Goal: Task Accomplishment & Management: Use online tool/utility

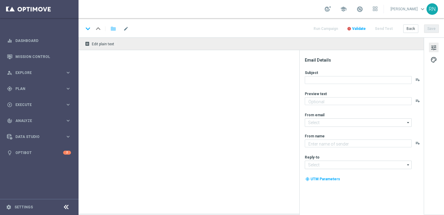
type textarea "GRATIS Rubbellose zum LOTTO 6 aus 45."
type textarea "Lottoland"
type input "[EMAIL_ADDRESS][DOMAIN_NAME]"
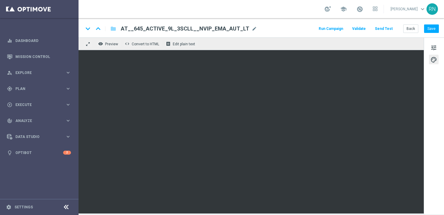
click at [385, 27] on button "Send Test" at bounding box center [384, 29] width 20 height 8
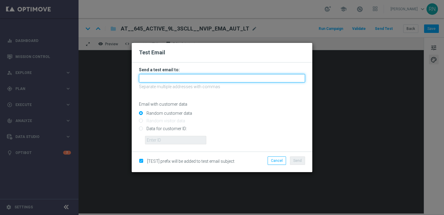
click at [172, 80] on input "text" at bounding box center [222, 78] width 166 height 8
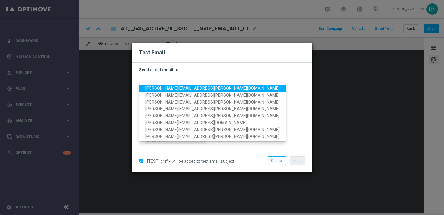
click at [180, 88] on span "ronny.niemann+at@lottoland.com" at bounding box center [212, 88] width 134 height 5
type input "ronny.niemann+at@lottoland.com"
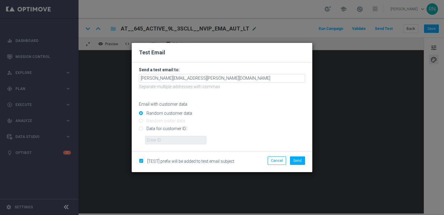
click at [161, 127] on input "Data for customer ID:" at bounding box center [222, 131] width 166 height 8
radio input "true"
click at [175, 140] on input "text" at bounding box center [175, 140] width 61 height 8
paste input "224105369"
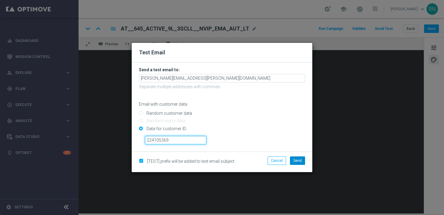
type input "224105369"
click at [299, 160] on span "Send" at bounding box center [297, 161] width 8 height 4
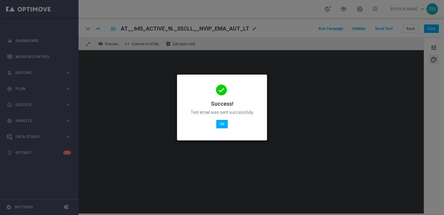
click at [311, 11] on modal-container "done Success! Test email was sent successfully OK" at bounding box center [222, 107] width 444 height 215
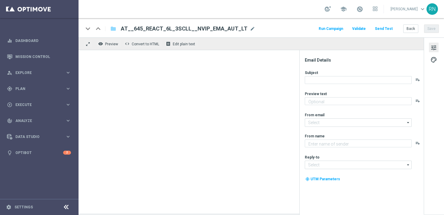
type textarea "GRATIS Rubbellose zum LOTTO 6 aus 45."
type input "[EMAIL_ADDRESS][DOMAIN_NAME]"
type textarea "Lottoland"
type input "[EMAIL_ADDRESS][DOMAIN_NAME]"
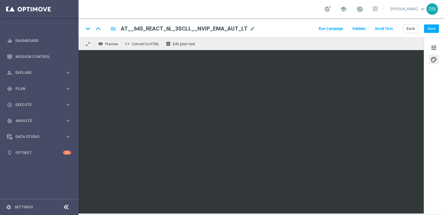
click at [386, 30] on button "Send Test" at bounding box center [384, 29] width 20 height 8
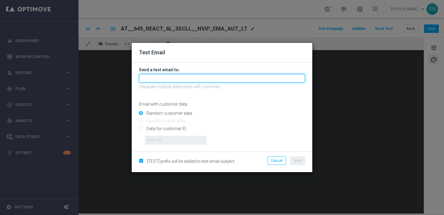
click at [204, 81] on input "text" at bounding box center [222, 78] width 166 height 8
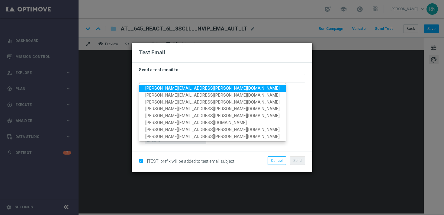
click at [199, 89] on span "ronny.niemann+at@lottoland.com" at bounding box center [212, 88] width 134 height 5
type input "ronny.niemann+at@lottoland.com"
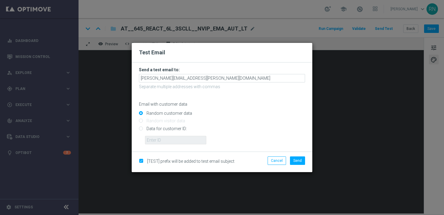
click at [176, 130] on input "Data for customer ID:" at bounding box center [222, 131] width 166 height 8
radio input "true"
click at [195, 137] on input "text" at bounding box center [175, 140] width 61 height 8
paste input "224105369"
type input "224105369"
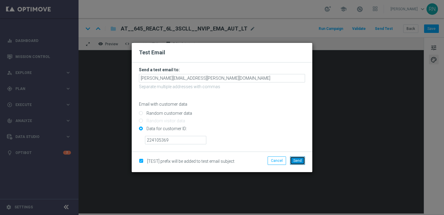
click at [299, 160] on span "Send" at bounding box center [297, 161] width 8 height 4
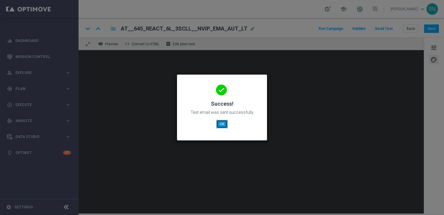
click at [226, 124] on button "OK" at bounding box center [221, 124] width 11 height 8
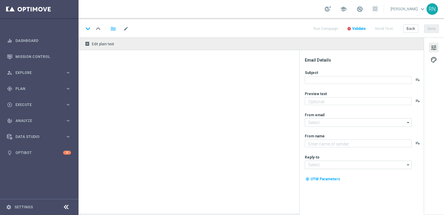
type textarea "GRATIS Rubbellose zum LOTTO 6 aus 45."
type textarea "Lottoland"
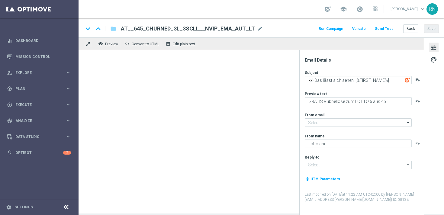
type input "mail@crm.lottoland.com"
type input "service@lottoland.com"
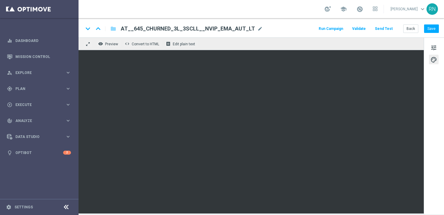
click at [383, 30] on button "Send Test" at bounding box center [384, 29] width 20 height 8
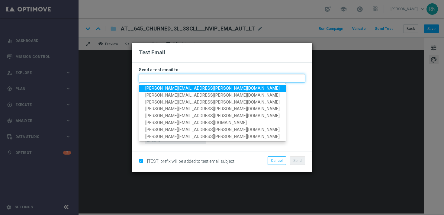
click at [146, 77] on input "text" at bounding box center [222, 78] width 166 height 8
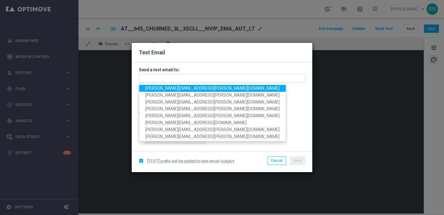
click at [172, 88] on span "ronny.niemann+at@lottoland.com" at bounding box center [212, 88] width 134 height 5
type input "ronny.niemann+at@lottoland.com"
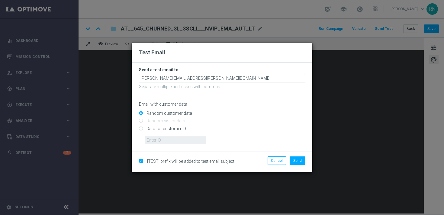
click at [170, 128] on input "Data for customer ID:" at bounding box center [222, 131] width 166 height 8
radio input "true"
click at [177, 137] on input "text" at bounding box center [175, 140] width 61 height 8
paste input "224105369"
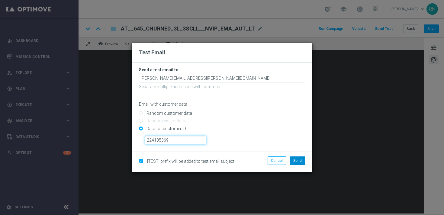
type input "224105369"
click at [299, 160] on span "Send" at bounding box center [297, 161] width 8 height 4
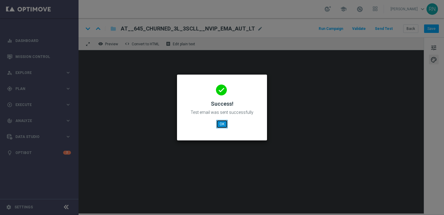
click at [223, 121] on button "OK" at bounding box center [221, 124] width 11 height 8
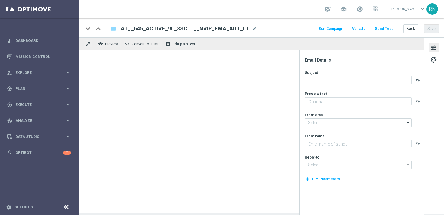
type textarea "GRATIS Rubbellose zum LOTTO 6 aus 45."
type textarea "Lottoland"
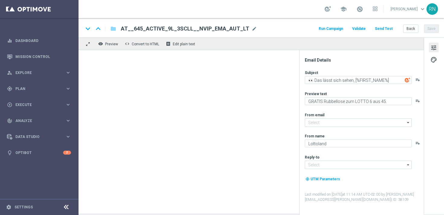
type input "[EMAIL_ADDRESS][DOMAIN_NAME]"
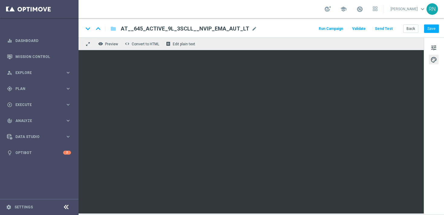
click at [273, 30] on div "keyboard_arrow_down keyboard_arrow_up folder AT__645_ACTIVE_9L_3SCLL__NVIP_EMA_…" at bounding box center [261, 29] width 356 height 8
